Goal: Find specific page/section: Find specific page/section

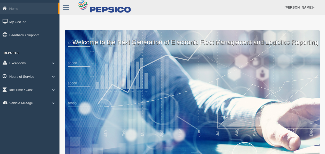
click at [28, 77] on link "Hours of Service" at bounding box center [30, 76] width 60 height 12
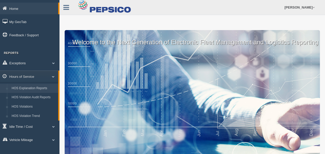
click at [36, 87] on link "HOS Explanation Reports" at bounding box center [33, 88] width 49 height 9
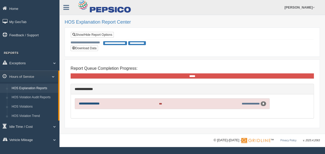
click at [100, 102] on link "**********" at bounding box center [89, 103] width 21 height 3
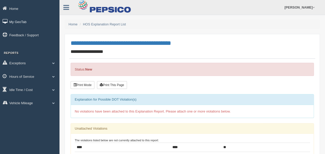
click at [23, 23] on link "My GeoTab" at bounding box center [30, 22] width 60 height 12
